Goal: Information Seeking & Learning: Learn about a topic

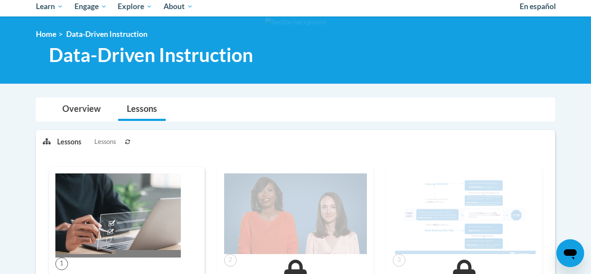
scroll to position [68, 0]
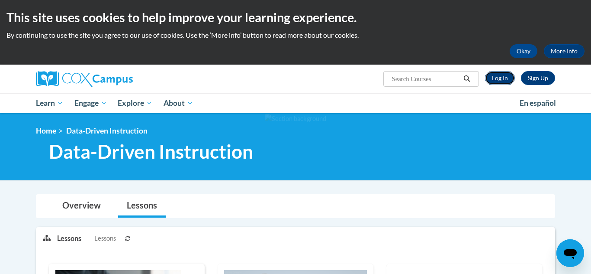
click at [506, 82] on link "Log In" at bounding box center [500, 78] width 30 height 14
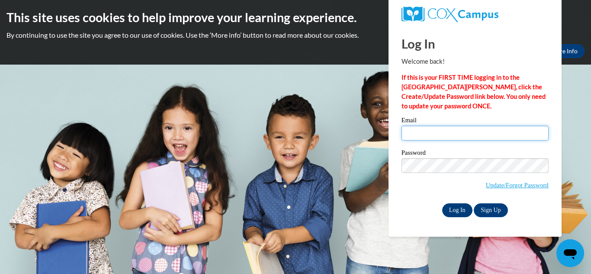
type input "[PERSON_NAME][EMAIL_ADDRESS][PERSON_NAME][DOMAIN_NAME]"
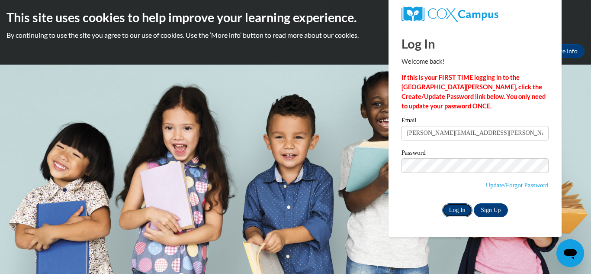
click at [446, 204] on input "Log In" at bounding box center [457, 210] width 30 height 14
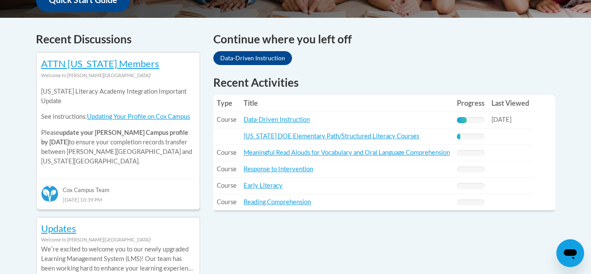
scroll to position [353, 0]
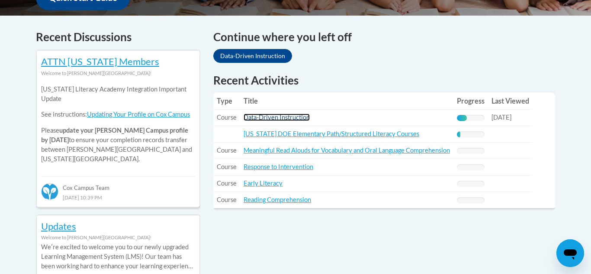
click at [295, 119] on link "Data-Driven Instruction" at bounding box center [277, 116] width 66 height 7
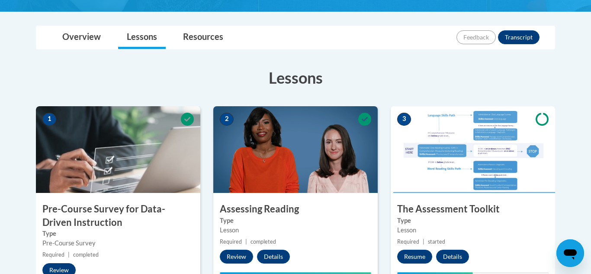
scroll to position [224, 0]
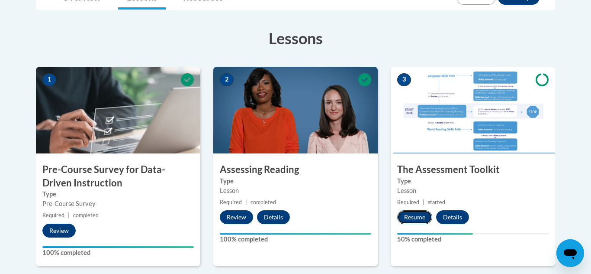
click at [413, 218] on button "Resume" at bounding box center [414, 217] width 35 height 14
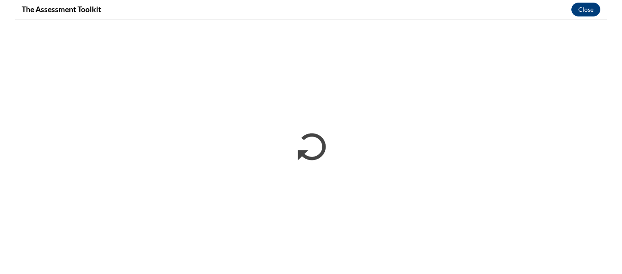
scroll to position [0, 0]
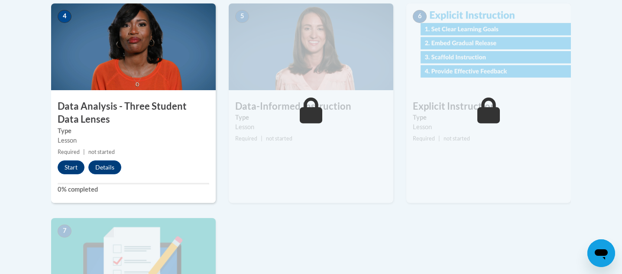
scroll to position [509, 0]
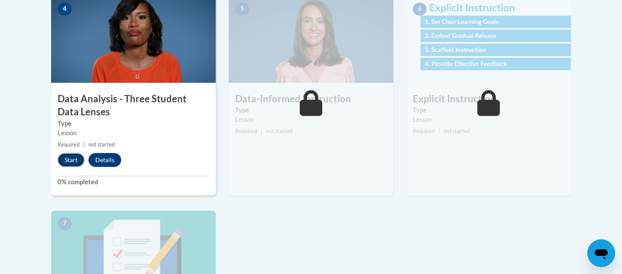
click at [67, 158] on button "Start" at bounding box center [71, 160] width 27 height 14
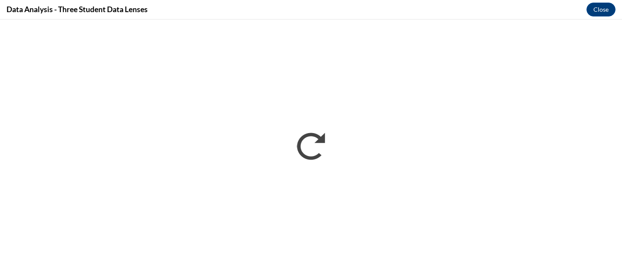
scroll to position [0, 0]
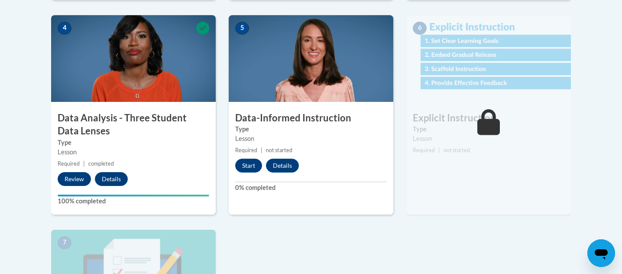
scroll to position [488, 0]
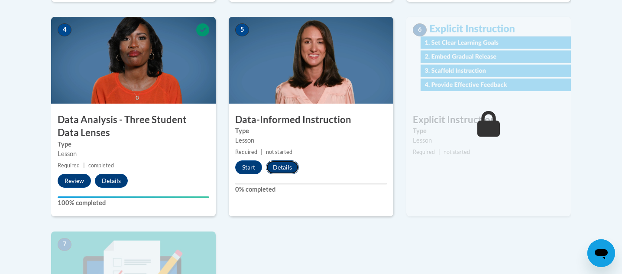
click at [296, 166] on button "Details" at bounding box center [282, 167] width 33 height 14
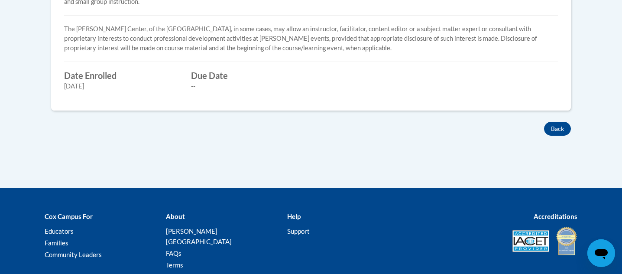
scroll to position [456, 0]
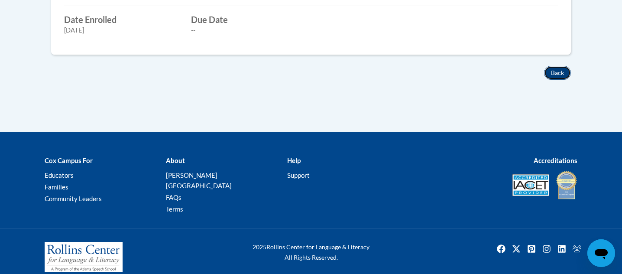
click at [557, 74] on button "Back" at bounding box center [557, 73] width 27 height 14
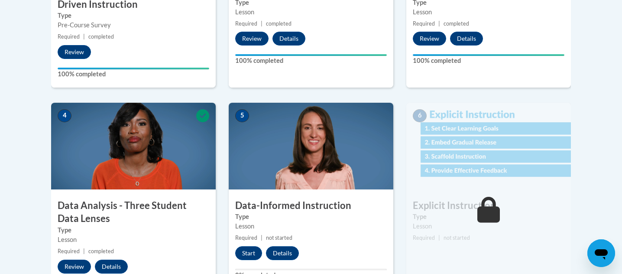
scroll to position [442, 0]
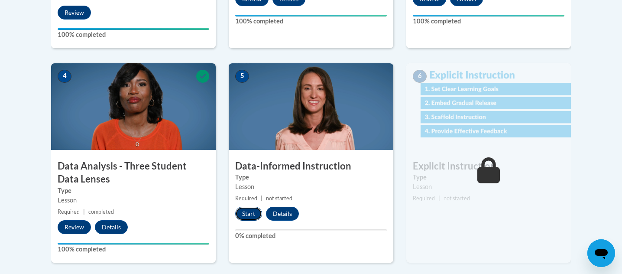
click at [242, 216] on button "Start" at bounding box center [248, 213] width 27 height 14
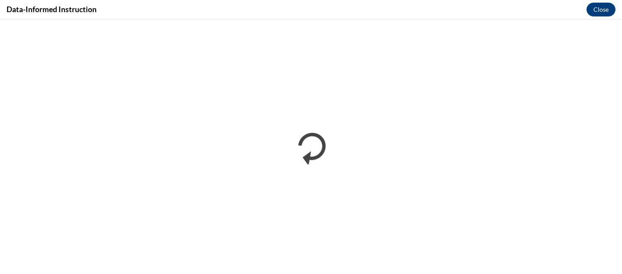
scroll to position [0, 0]
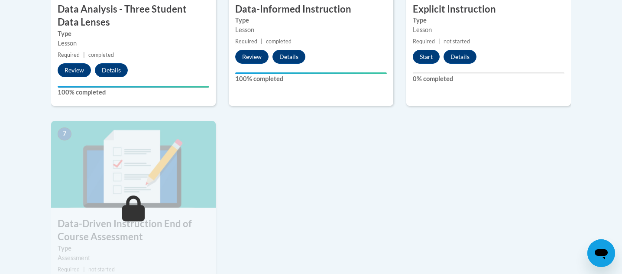
scroll to position [609, 0]
